Goal: Information Seeking & Learning: Check status

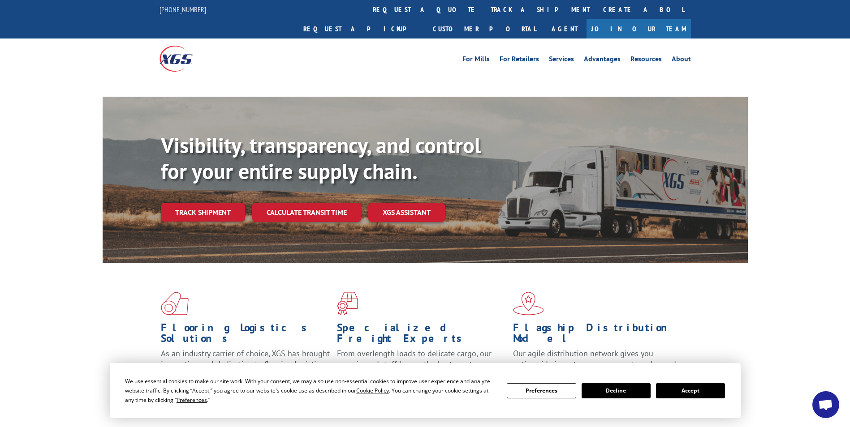
click at [484, 12] on link "track a shipment" at bounding box center [540, 9] width 112 height 19
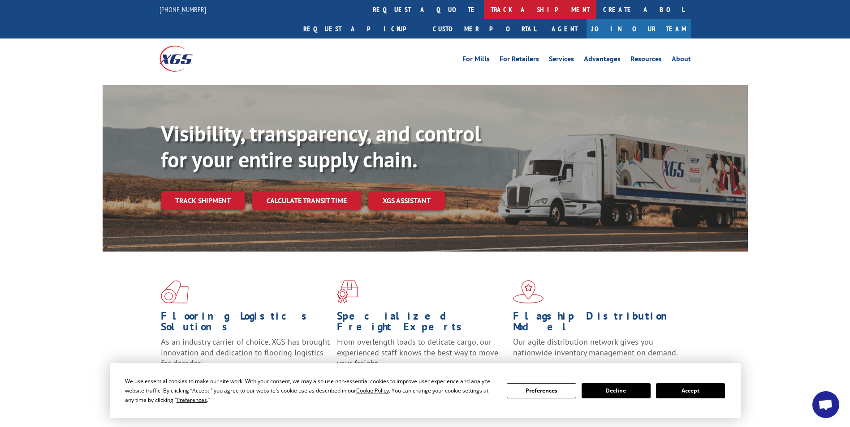
click at [484, 11] on link "track a shipment" at bounding box center [540, 9] width 112 height 19
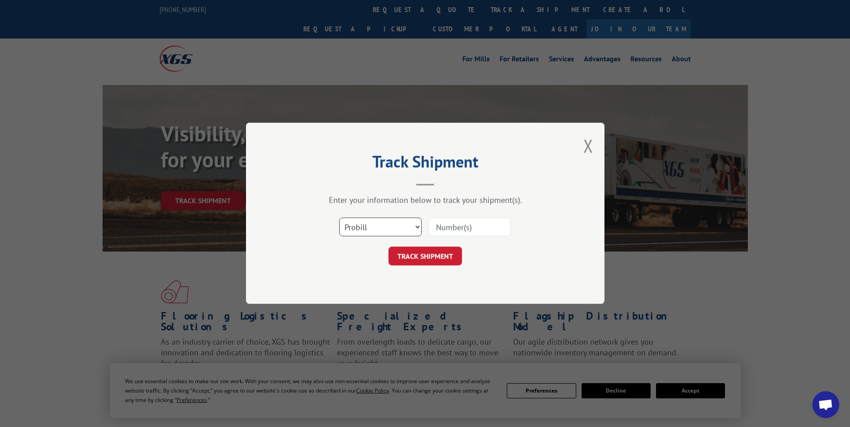
click at [417, 228] on select "Select category... Probill BOL PO" at bounding box center [380, 227] width 82 height 19
select select "bol"
click at [339, 218] on select "Select category... Probill BOL PO" at bounding box center [380, 227] width 82 height 19
click at [447, 224] on input at bounding box center [469, 227] width 82 height 19
type input "7068745"
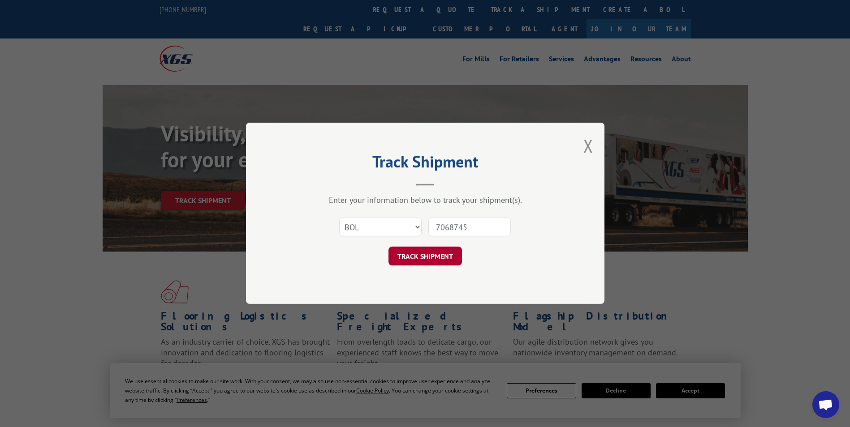
click at [437, 251] on button "TRACK SHIPMENT" at bounding box center [424, 256] width 73 height 19
